Goal: Task Accomplishment & Management: Use online tool/utility

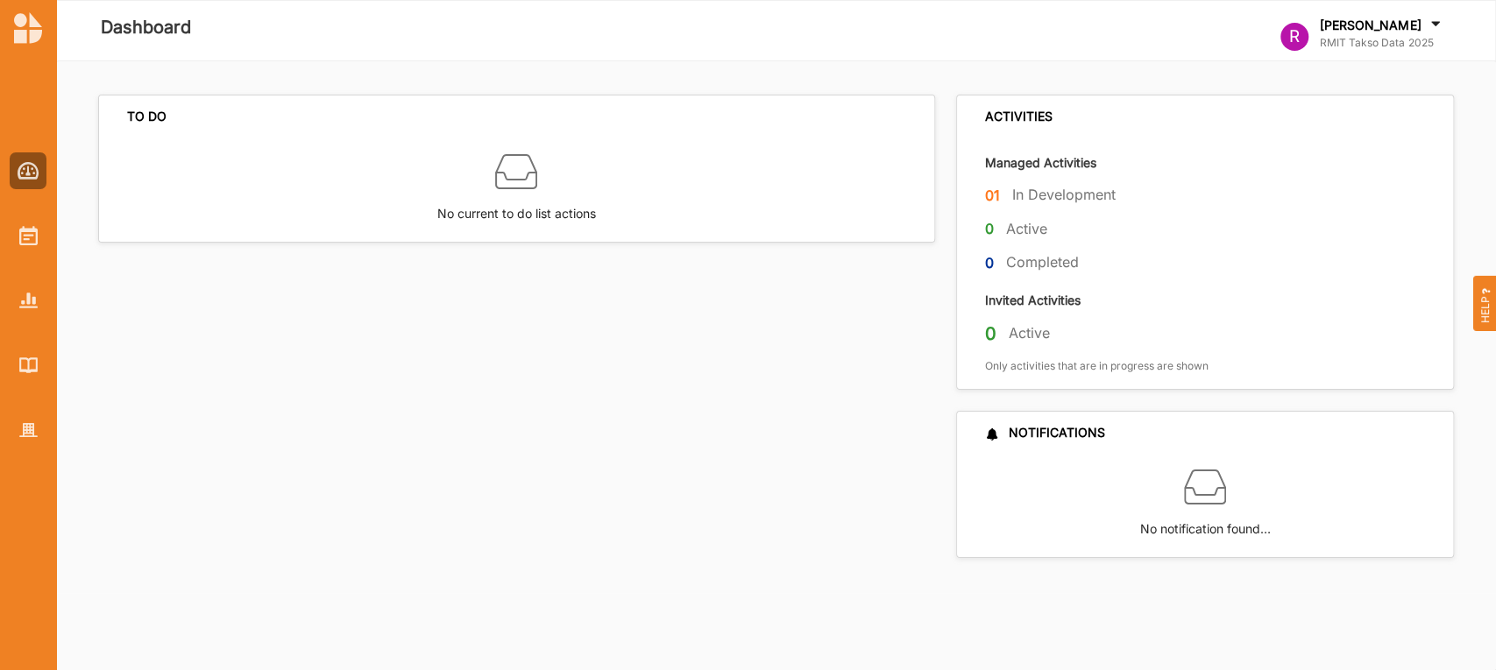
click at [1020, 339] on label "Active" at bounding box center [1028, 333] width 41 height 18
click at [232, 225] on div "No current to do list actions" at bounding box center [516, 189] width 835 height 103
click at [32, 232] on img at bounding box center [28, 235] width 18 height 19
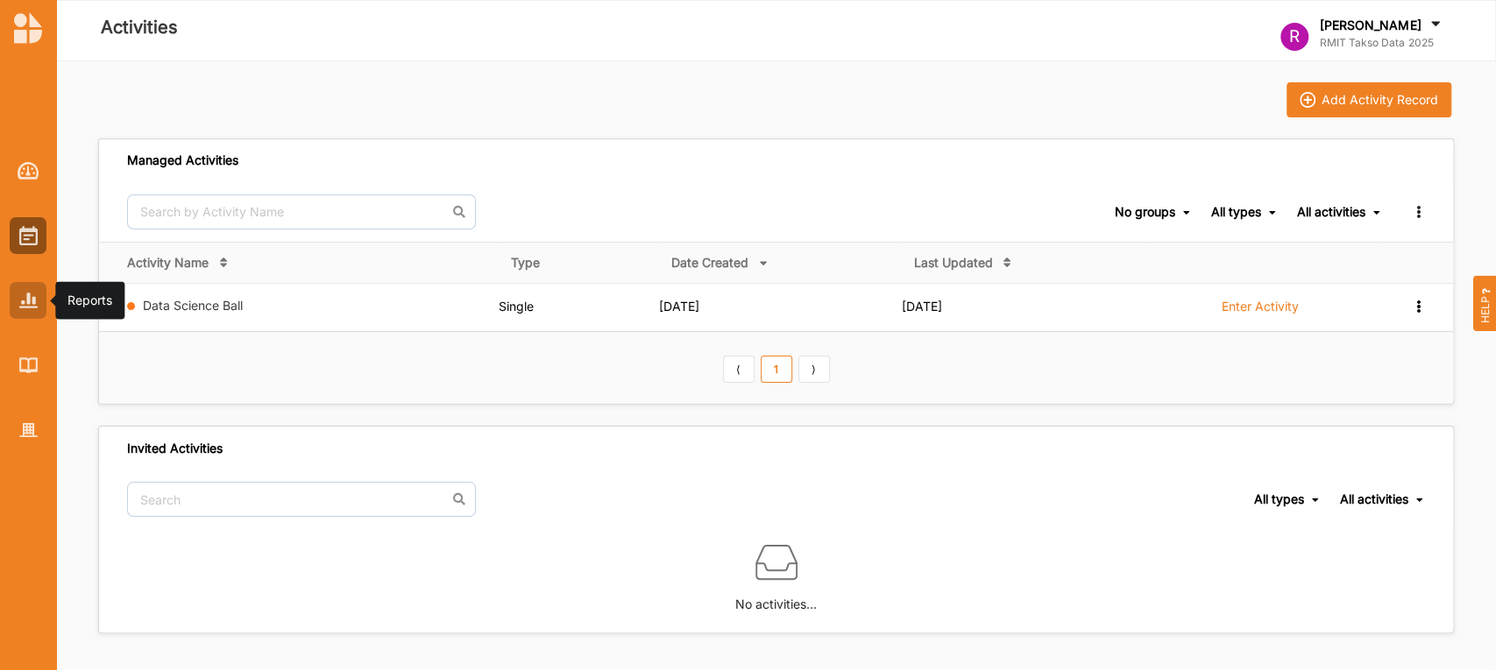
click at [22, 295] on img at bounding box center [28, 300] width 18 height 15
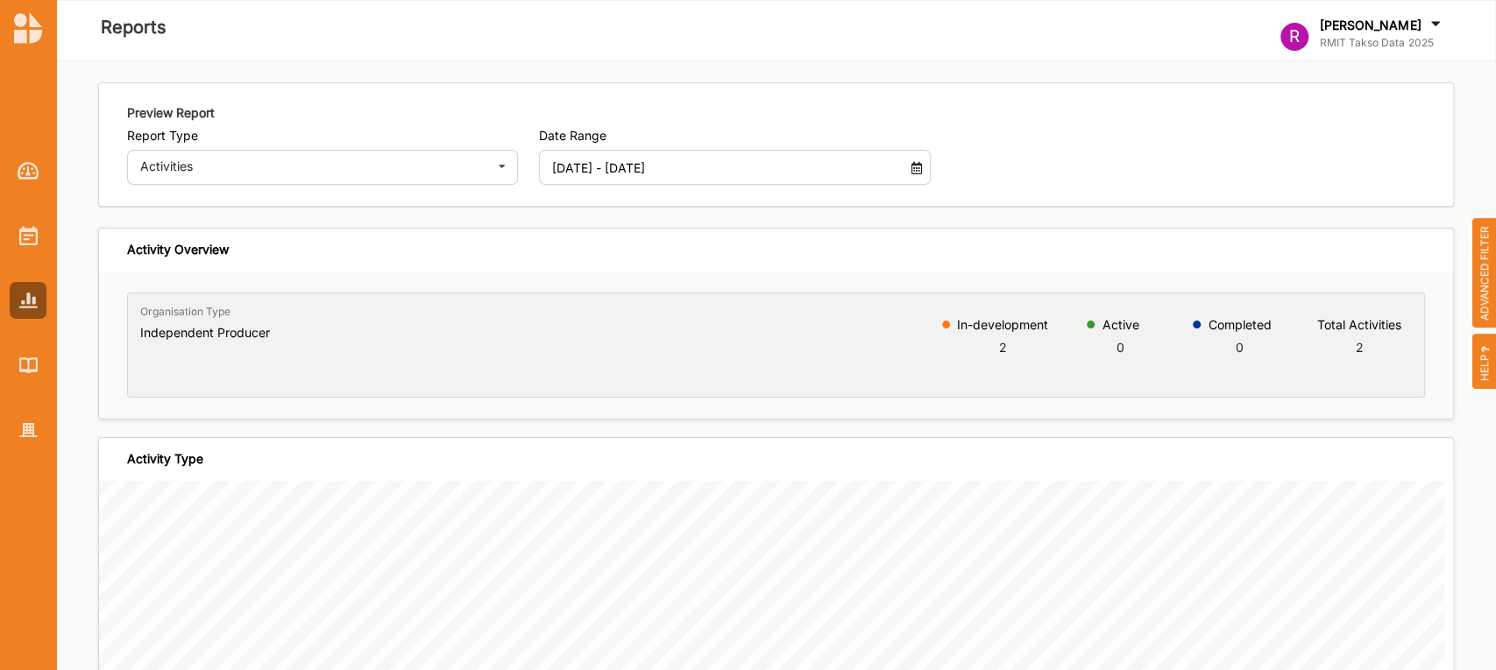
click at [218, 340] on div "Independent Producer" at bounding box center [205, 336] width 130 height 22
click at [25, 360] on img at bounding box center [28, 365] width 18 height 15
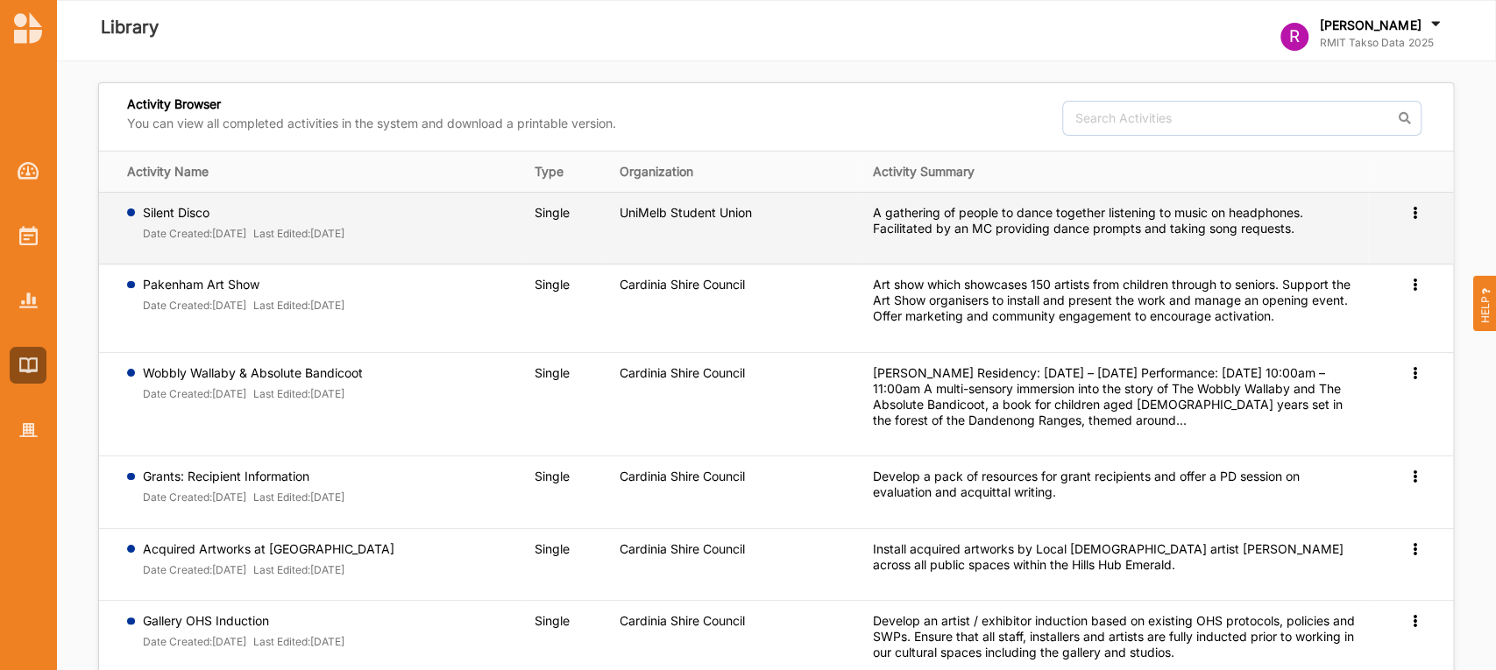
click at [179, 216] on label "Silent Disco" at bounding box center [244, 213] width 202 height 16
click at [208, 254] on td "Silent Disco Date Created: [DATE] Last Edited: [DATE]" at bounding box center [310, 228] width 423 height 73
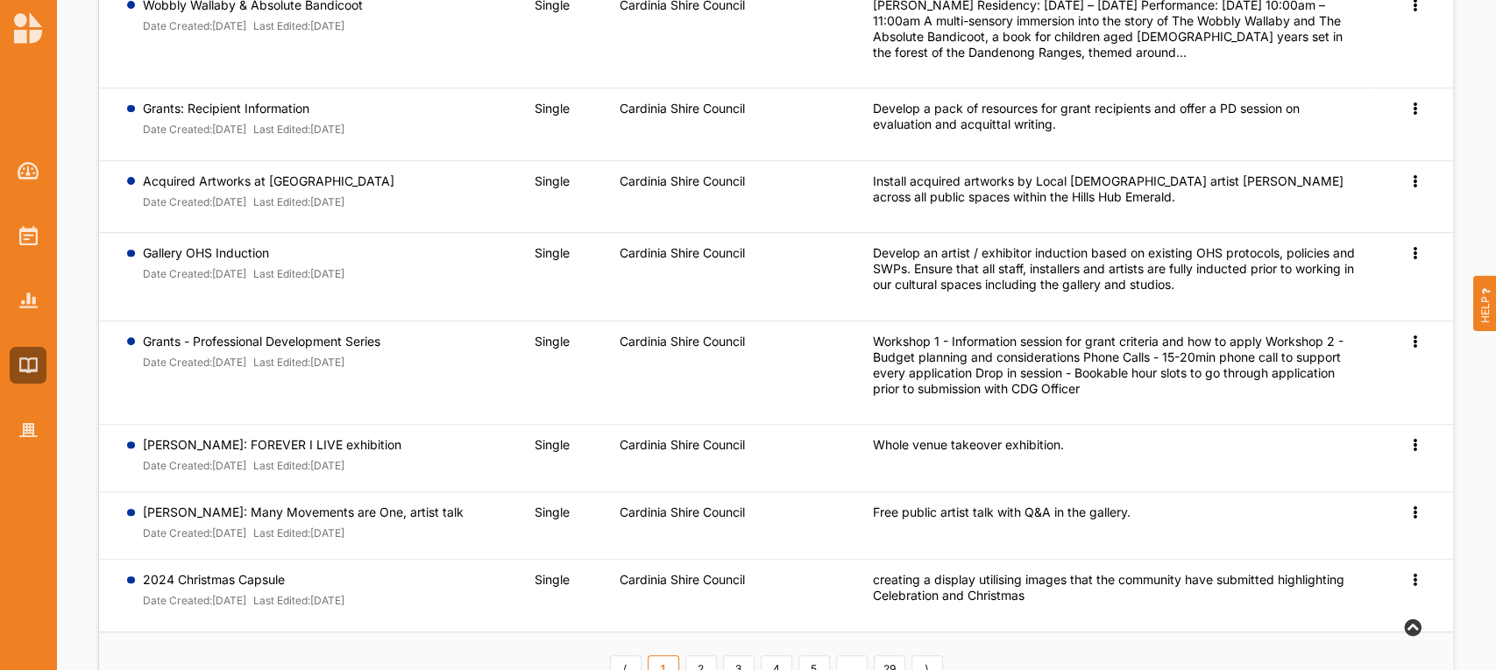
scroll to position [450, 0]
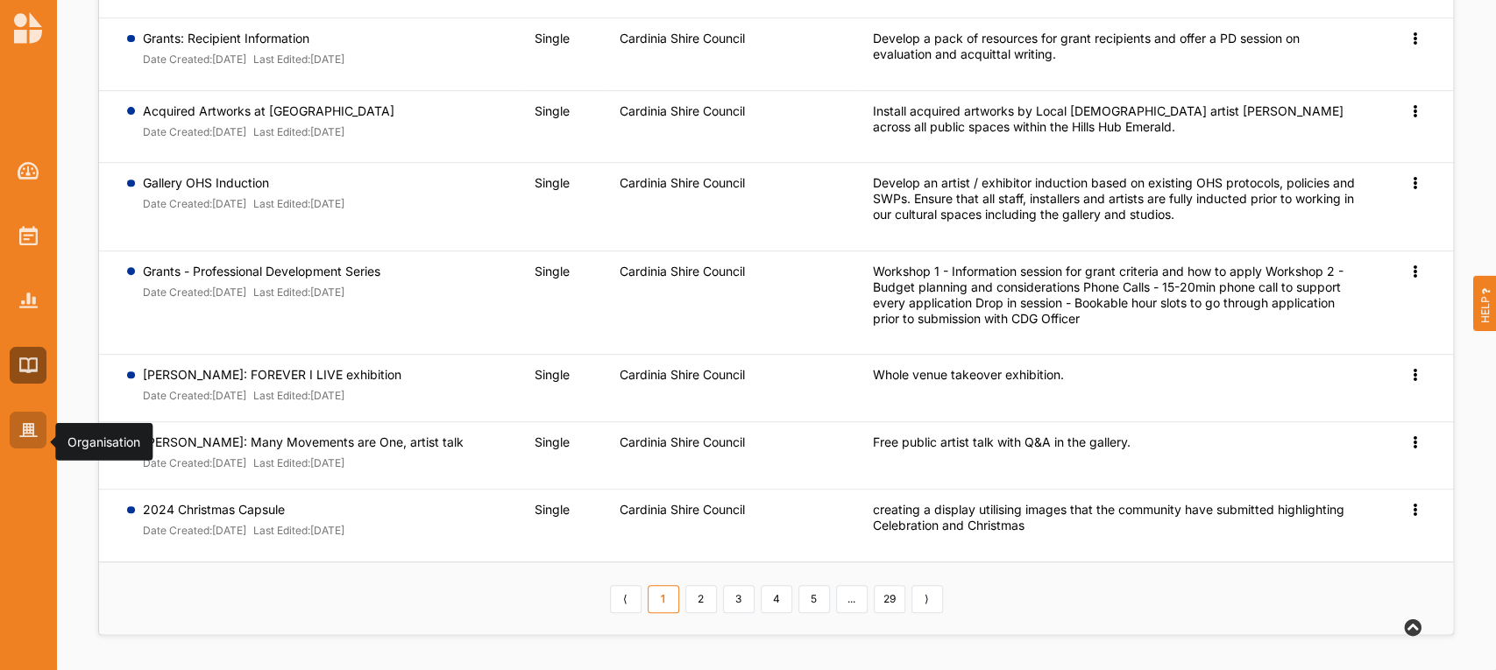
click at [16, 436] on div at bounding box center [28, 430] width 37 height 37
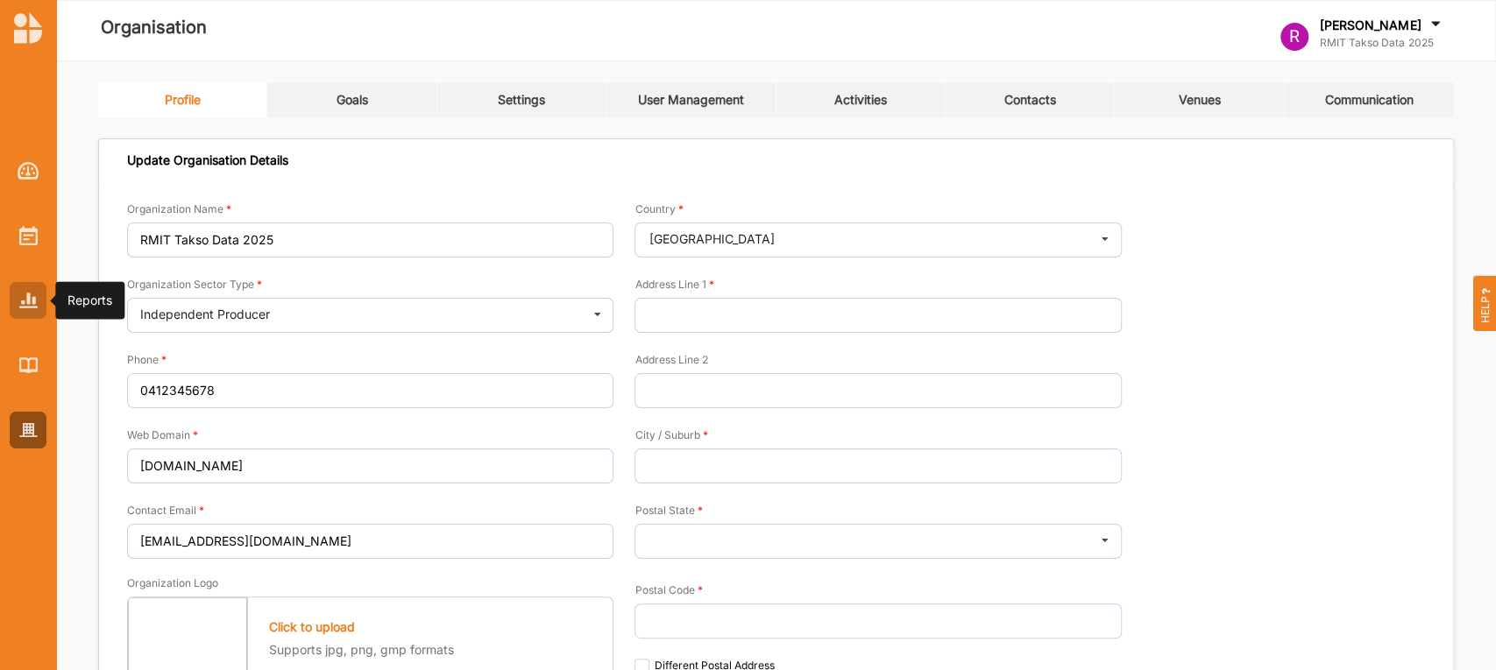
click at [26, 305] on img at bounding box center [28, 300] width 18 height 15
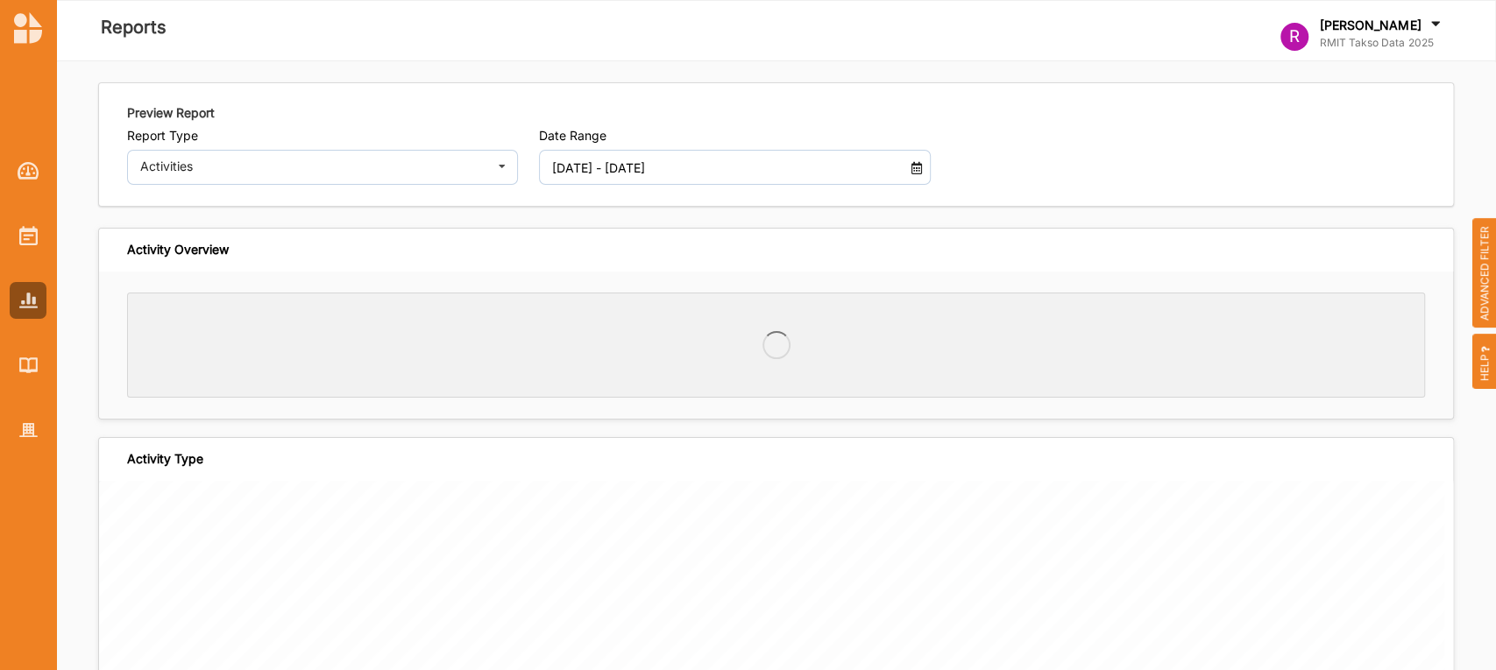
click at [29, 215] on div at bounding box center [28, 286] width 56 height 324
click at [31, 236] on img at bounding box center [28, 235] width 18 height 19
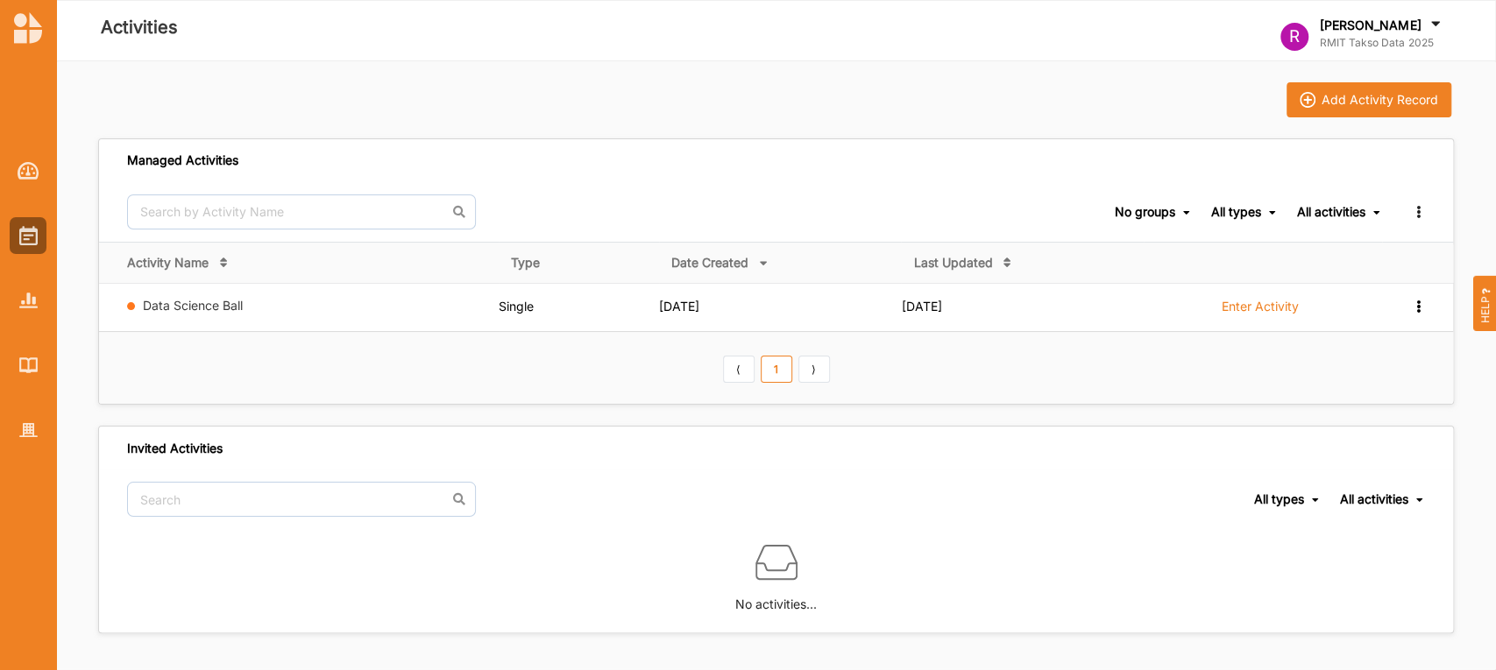
click at [1439, 11] on div "R [PERSON_NAME] RMIT Takso Data 2025 R RMIT Takso Data... User Profile Help Log…" at bounding box center [1376, 30] width 192 height 51
click at [845, 93] on div "Add Activity Record" at bounding box center [776, 99] width 1356 height 35
click at [5, 187] on div at bounding box center [28, 286] width 56 height 324
click at [26, 172] on img at bounding box center [29, 171] width 22 height 18
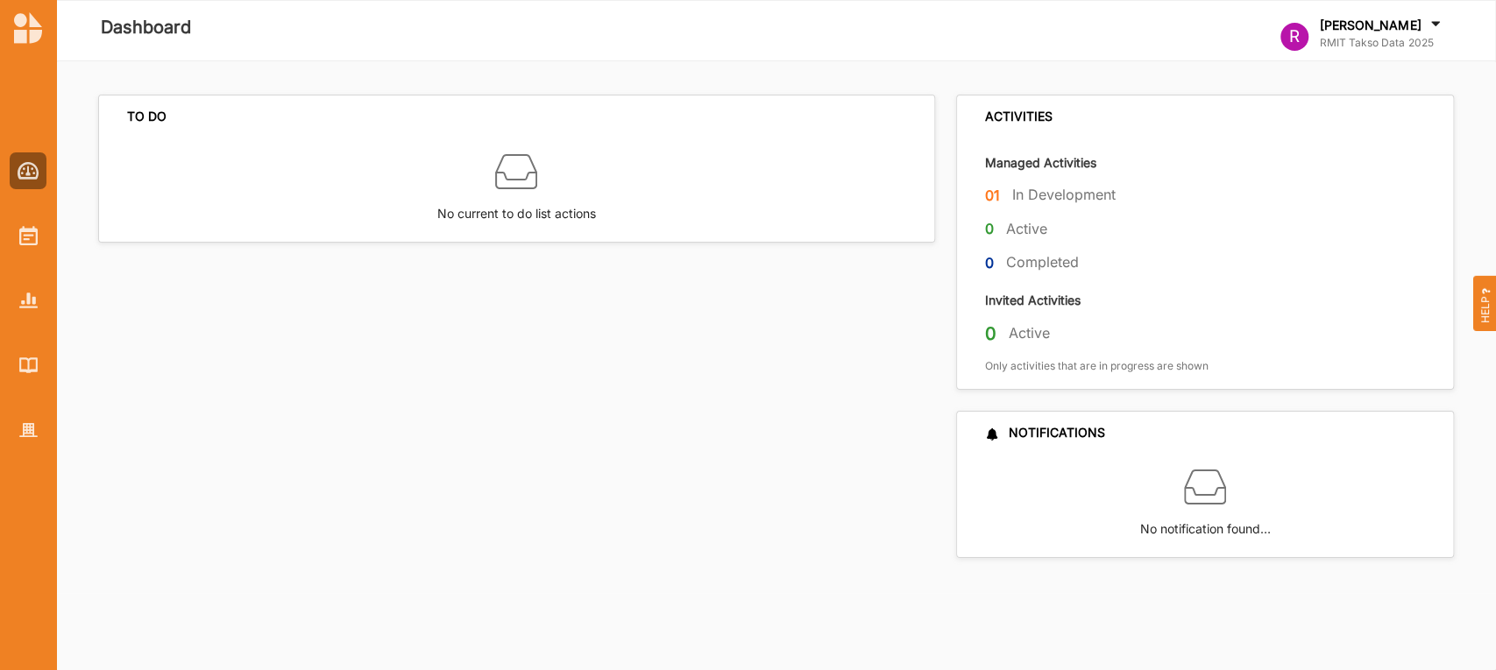
click at [884, 141] on div "No current to do list actions" at bounding box center [516, 189] width 835 height 103
